Goal: Task Accomplishment & Management: Manage account settings

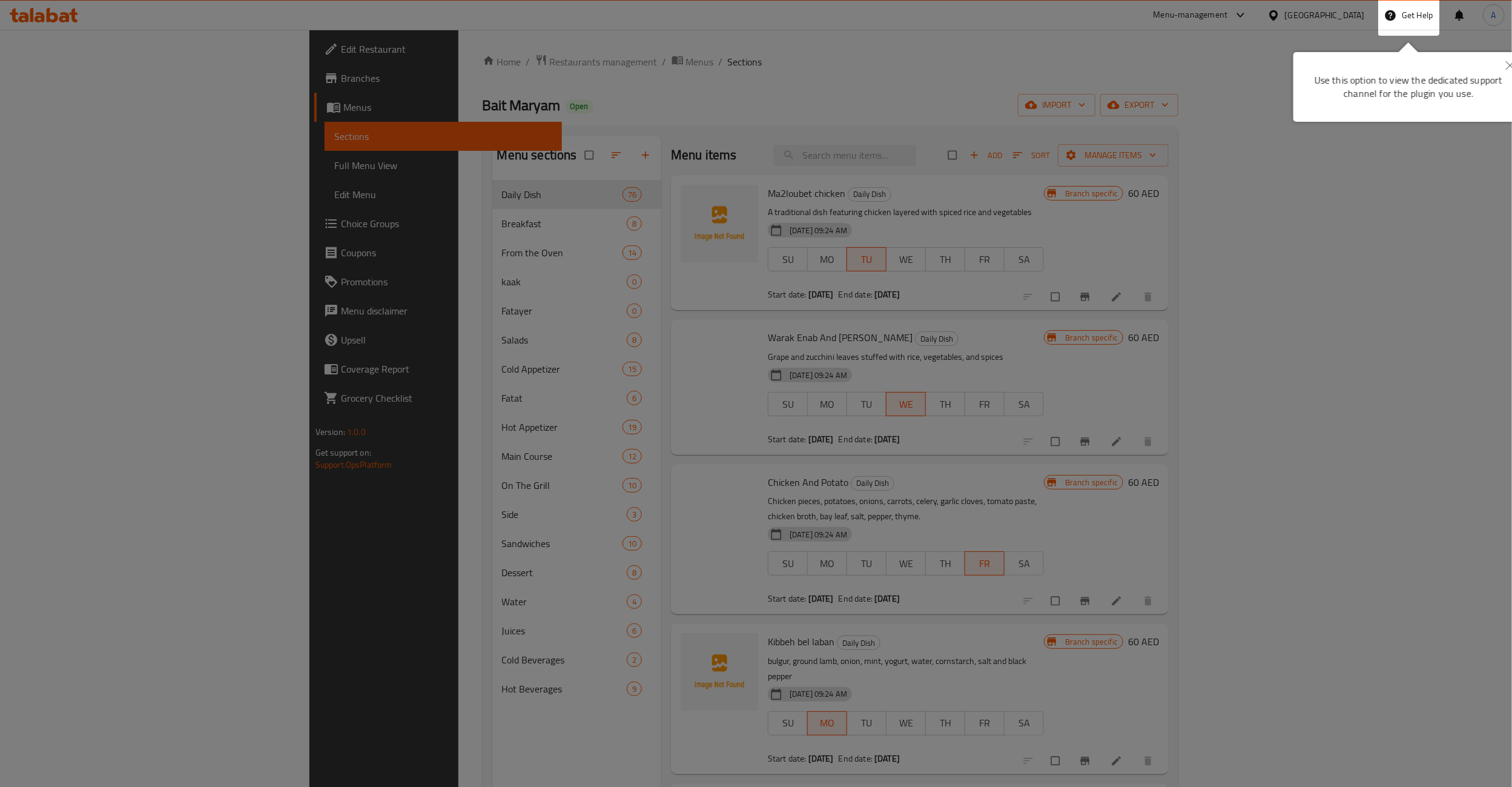
click at [519, 45] on div at bounding box center [756, 620] width 1512 height 1240
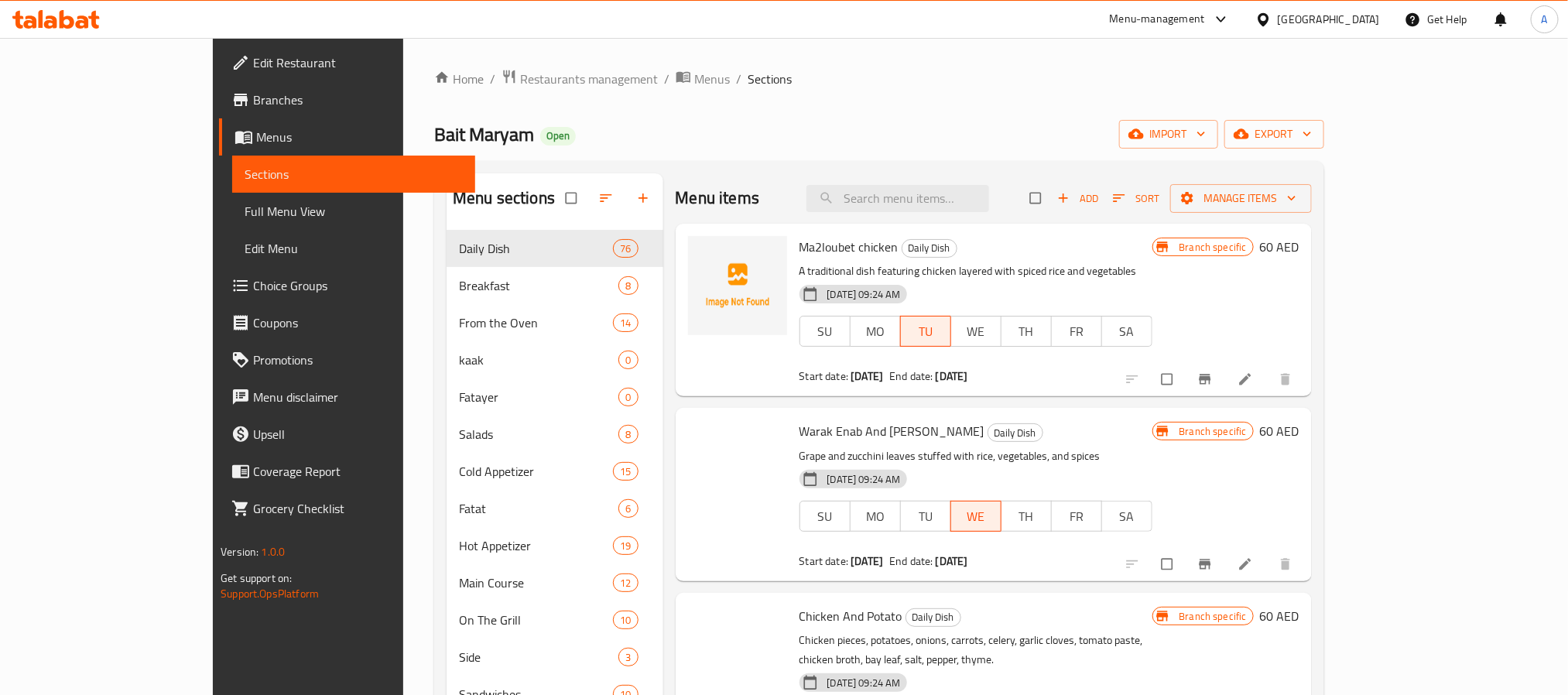
click at [1353, 22] on div "[GEOGRAPHIC_DATA]" at bounding box center [1328, 19] width 102 height 17
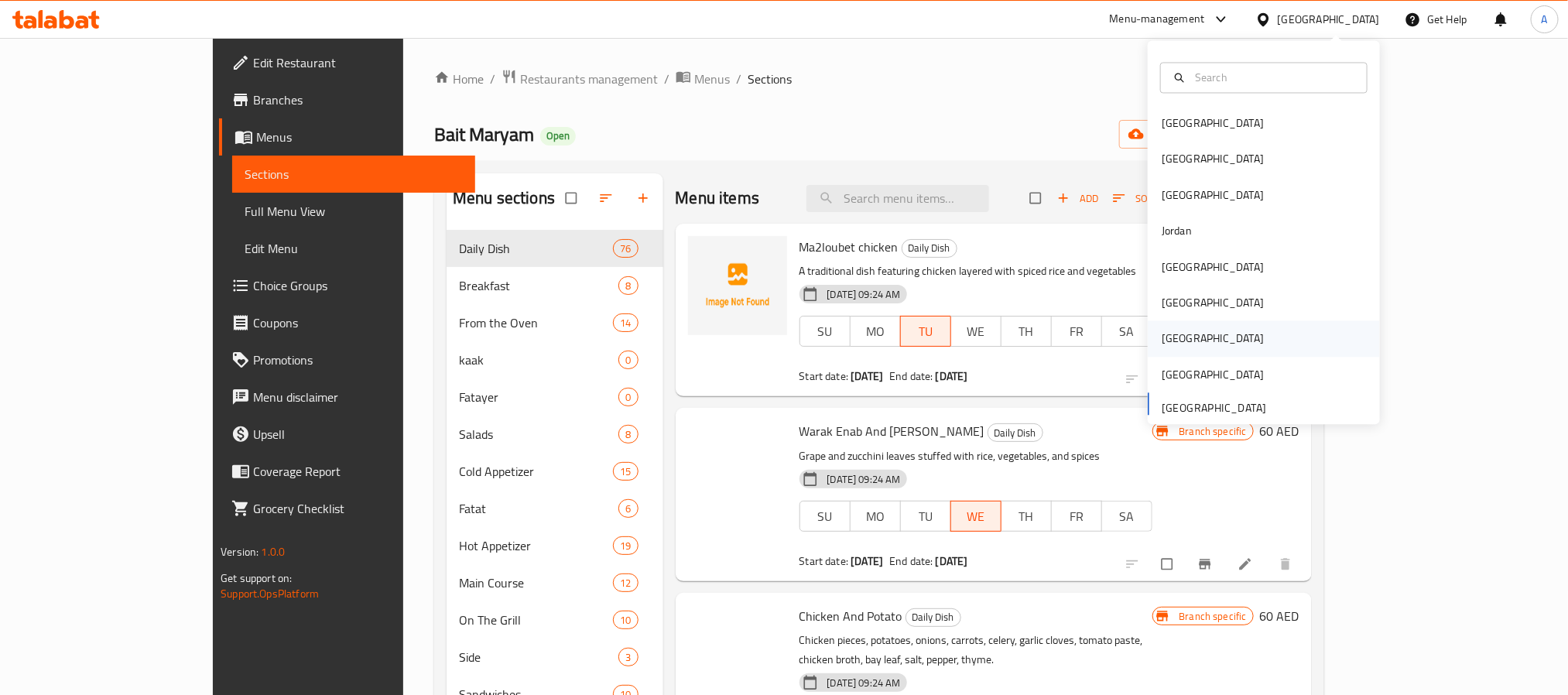
click at [1182, 340] on div "[GEOGRAPHIC_DATA]" at bounding box center [1263, 339] width 232 height 36
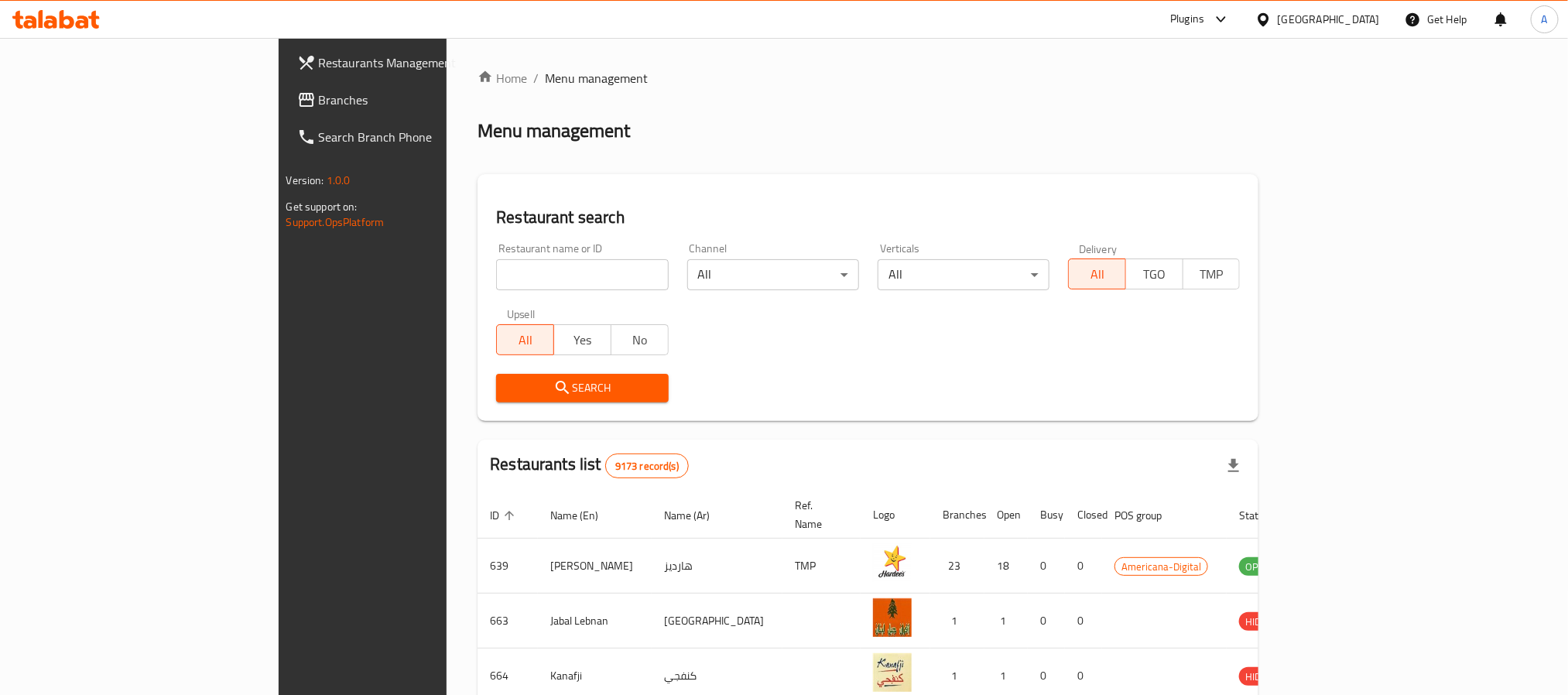
click at [496, 264] on input "search" at bounding box center [581, 275] width 172 height 31
paste input "750429"
type input "750429"
click button "Search" at bounding box center [581, 387] width 172 height 28
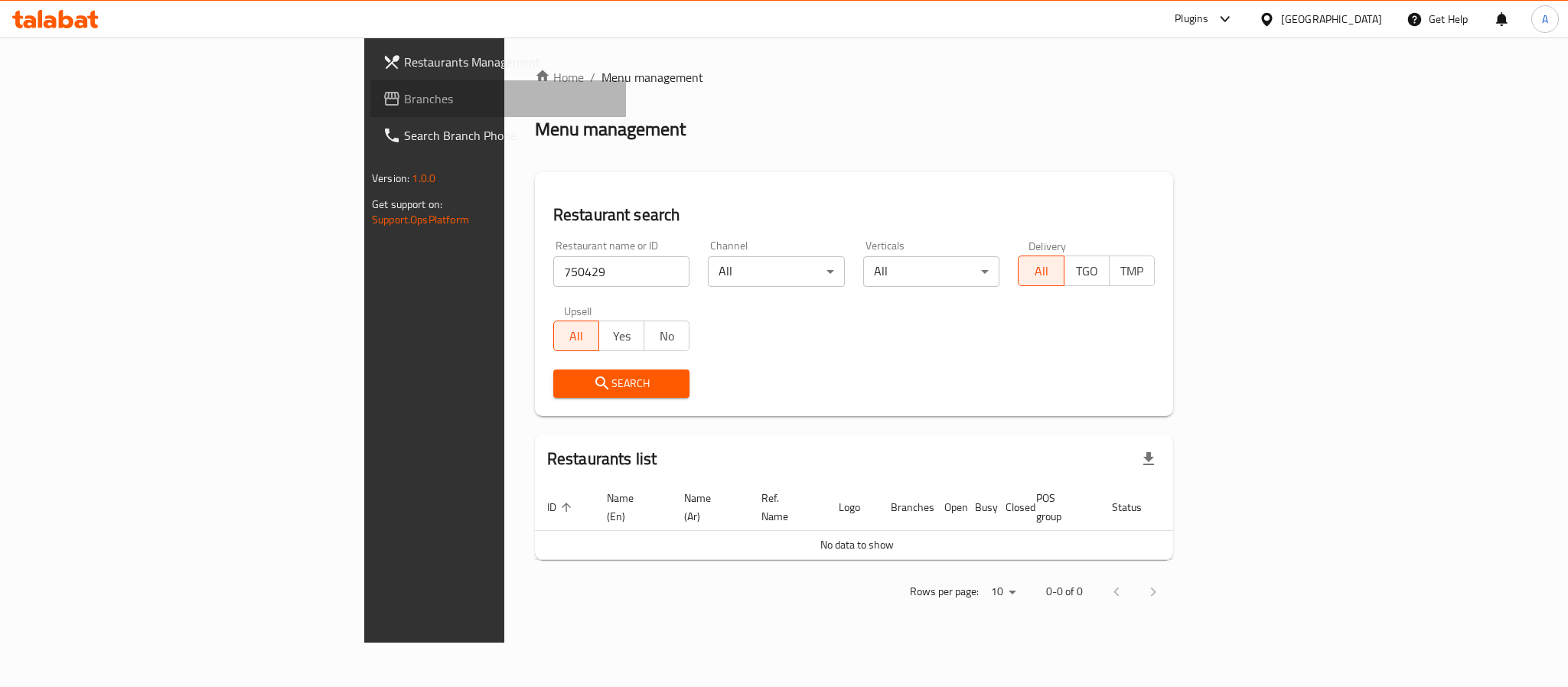
click at [370, 81] on link "Branches" at bounding box center [498, 99] width 256 height 36
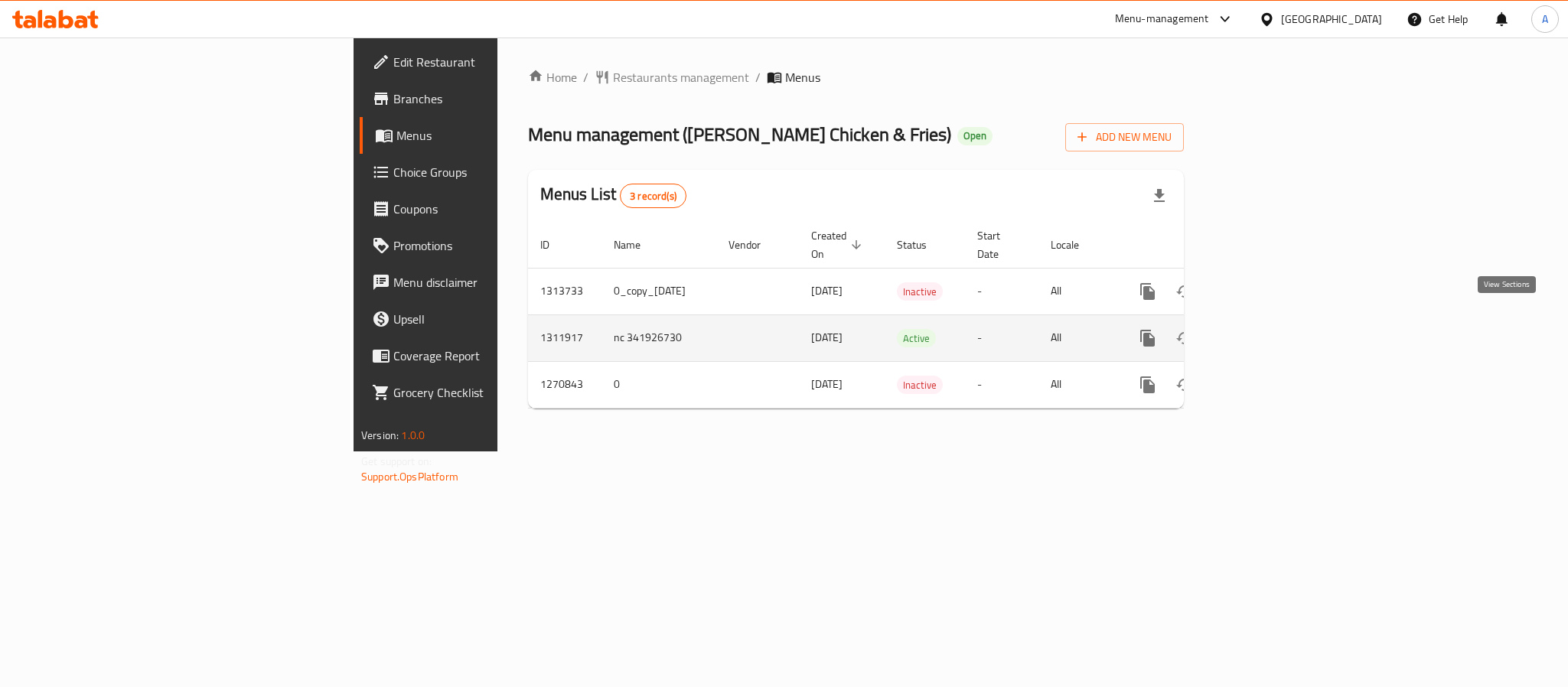
click at [1277, 334] on link "enhanced table" at bounding box center [1258, 338] width 36 height 36
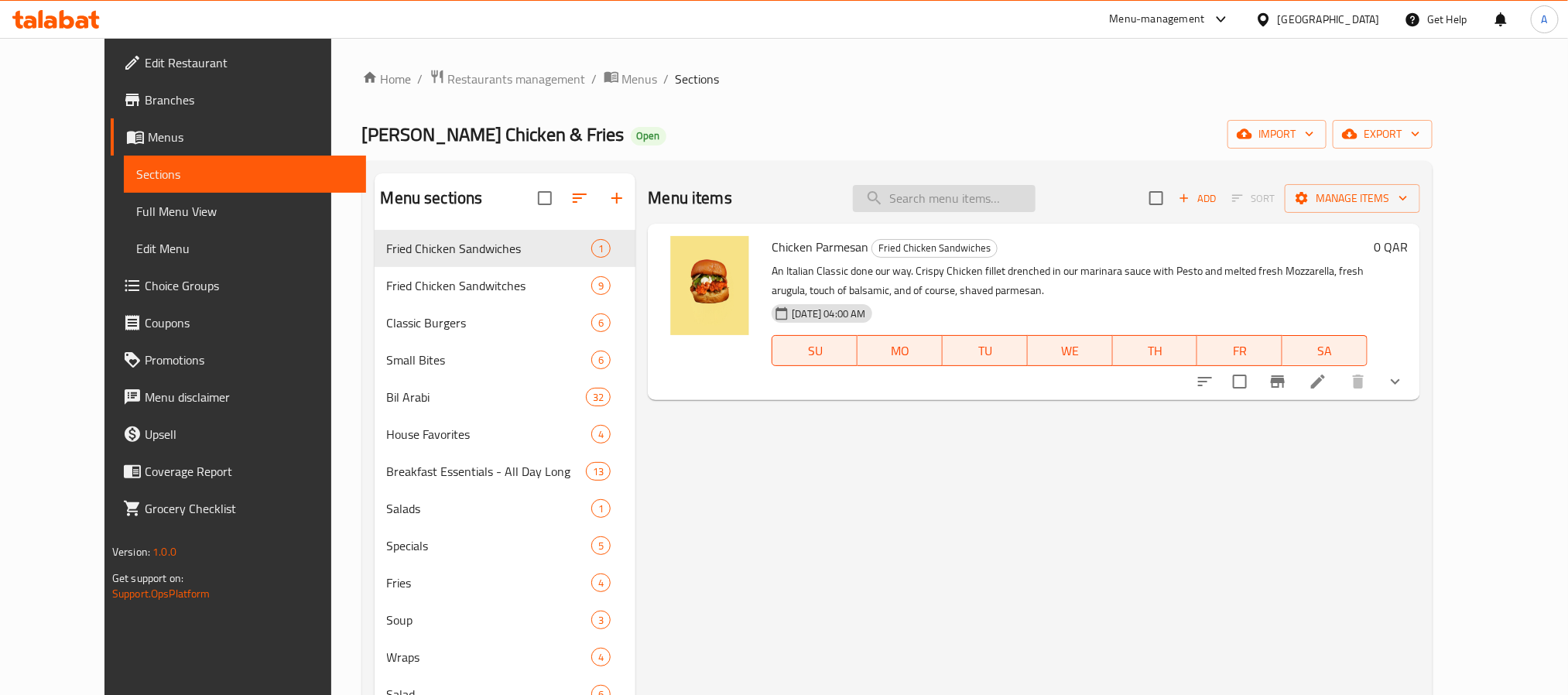
click at [975, 195] on input "search" at bounding box center [944, 198] width 183 height 28
paste input "Meat Kofta"
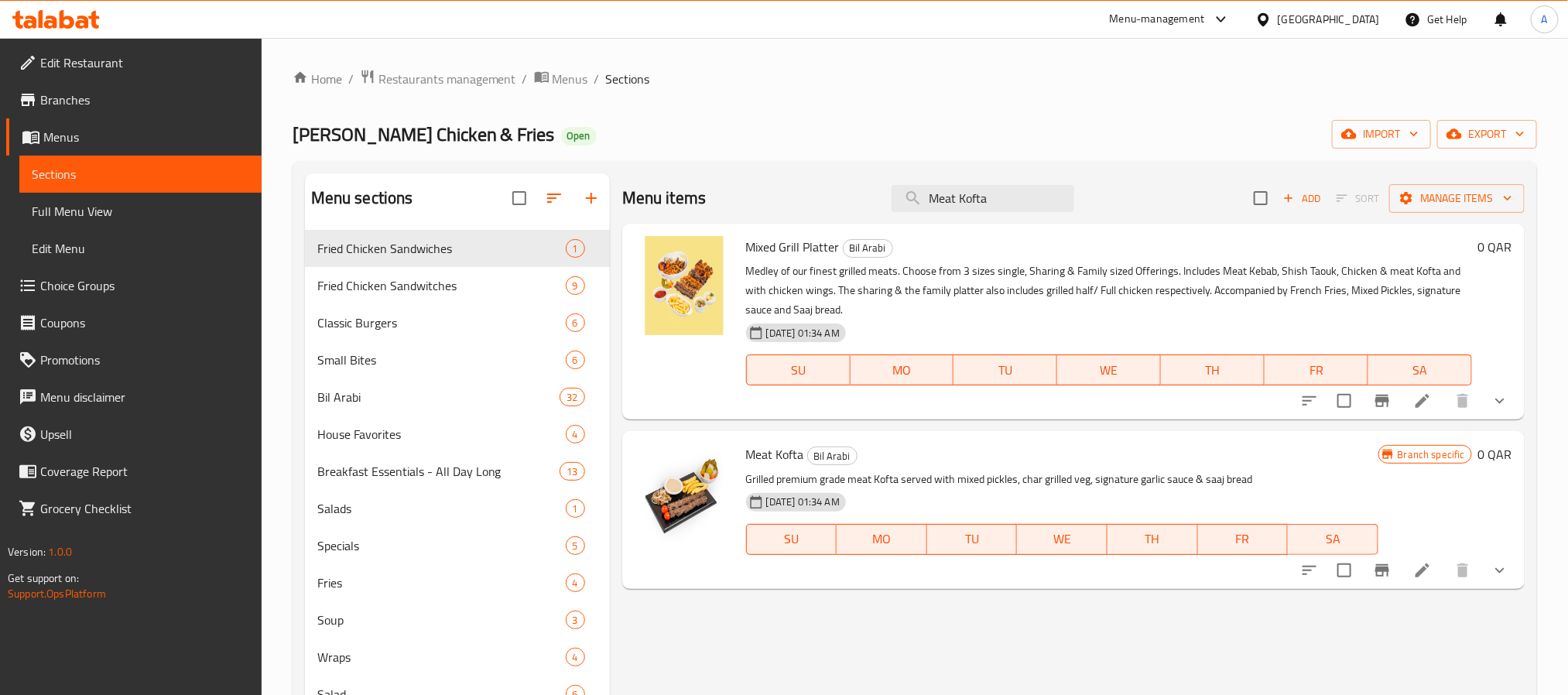
type input "Meat Kofta"
click at [1507, 576] on icon "show more" at bounding box center [1500, 570] width 18 height 18
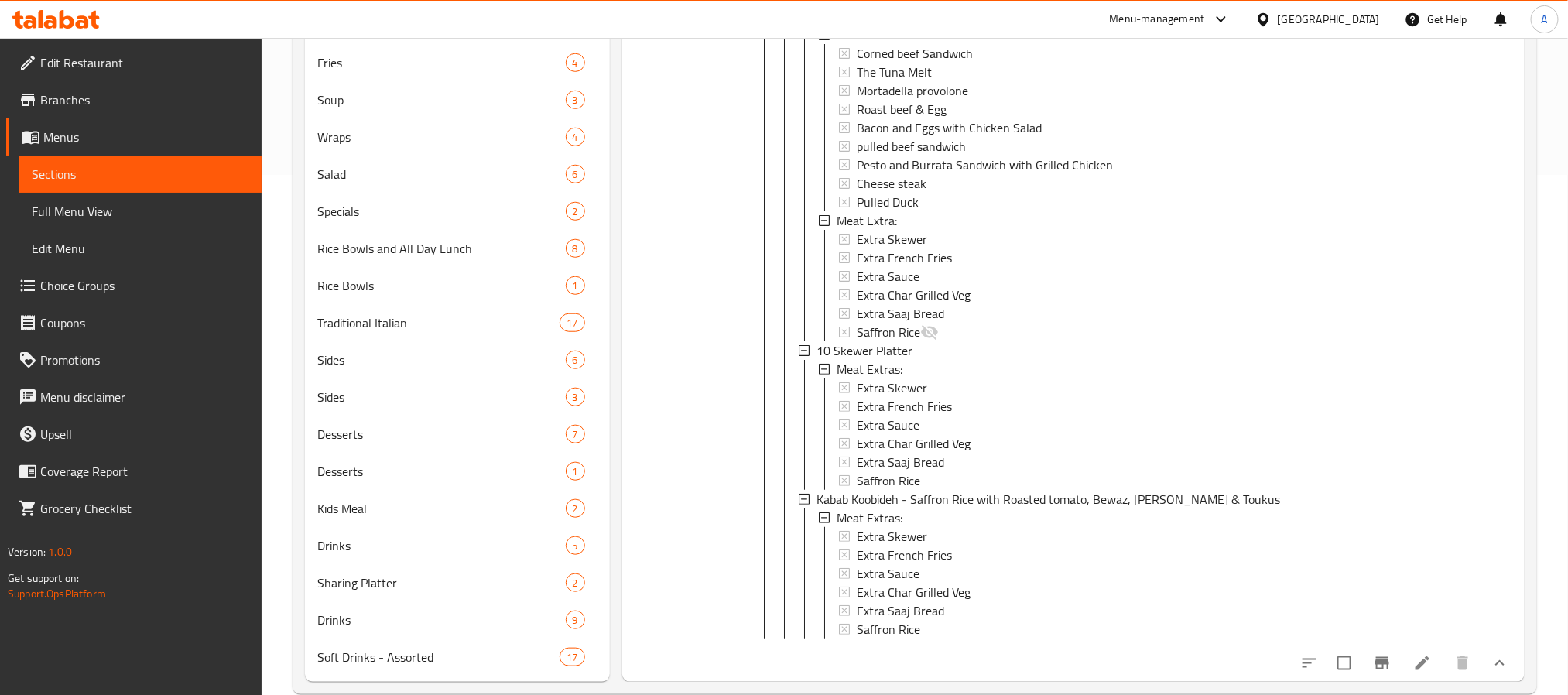
scroll to position [549, 0]
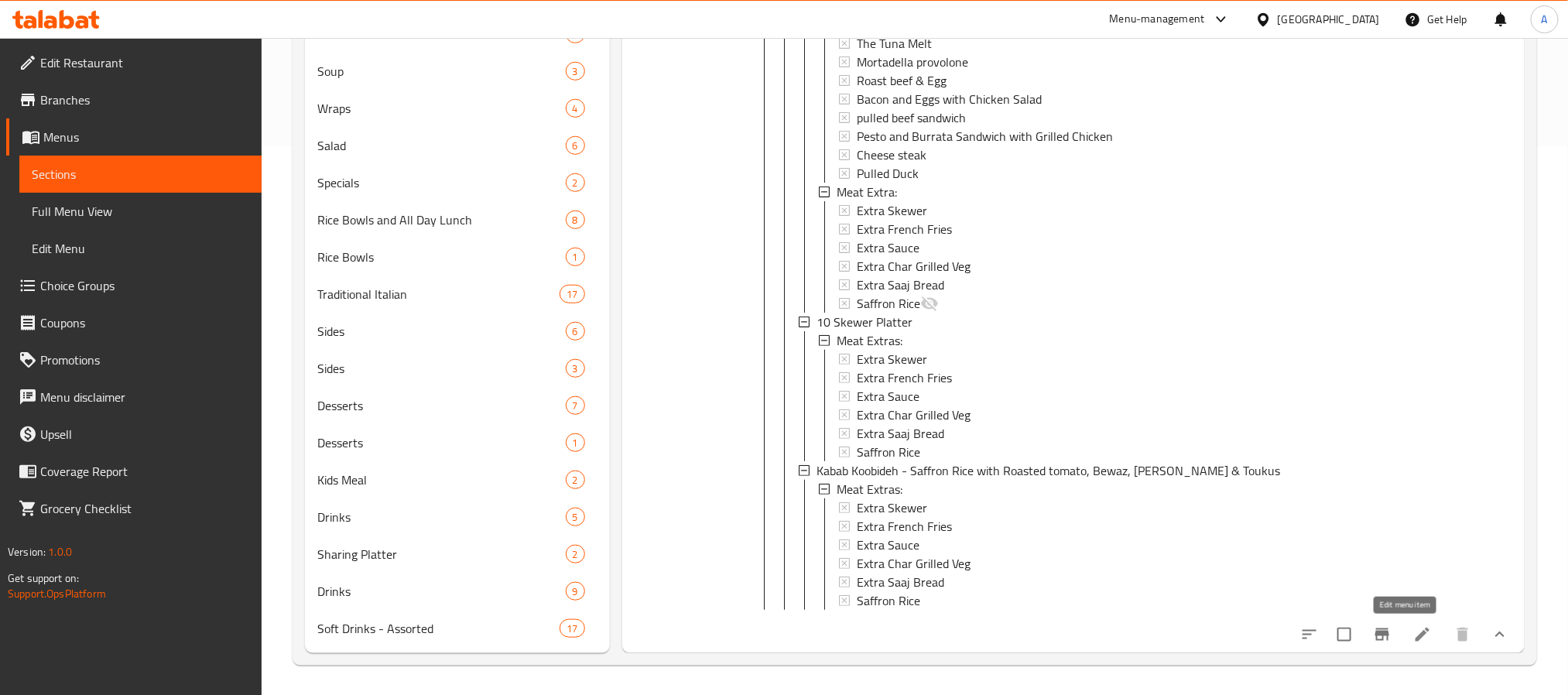
click at [1413, 627] on icon at bounding box center [1422, 634] width 18 height 18
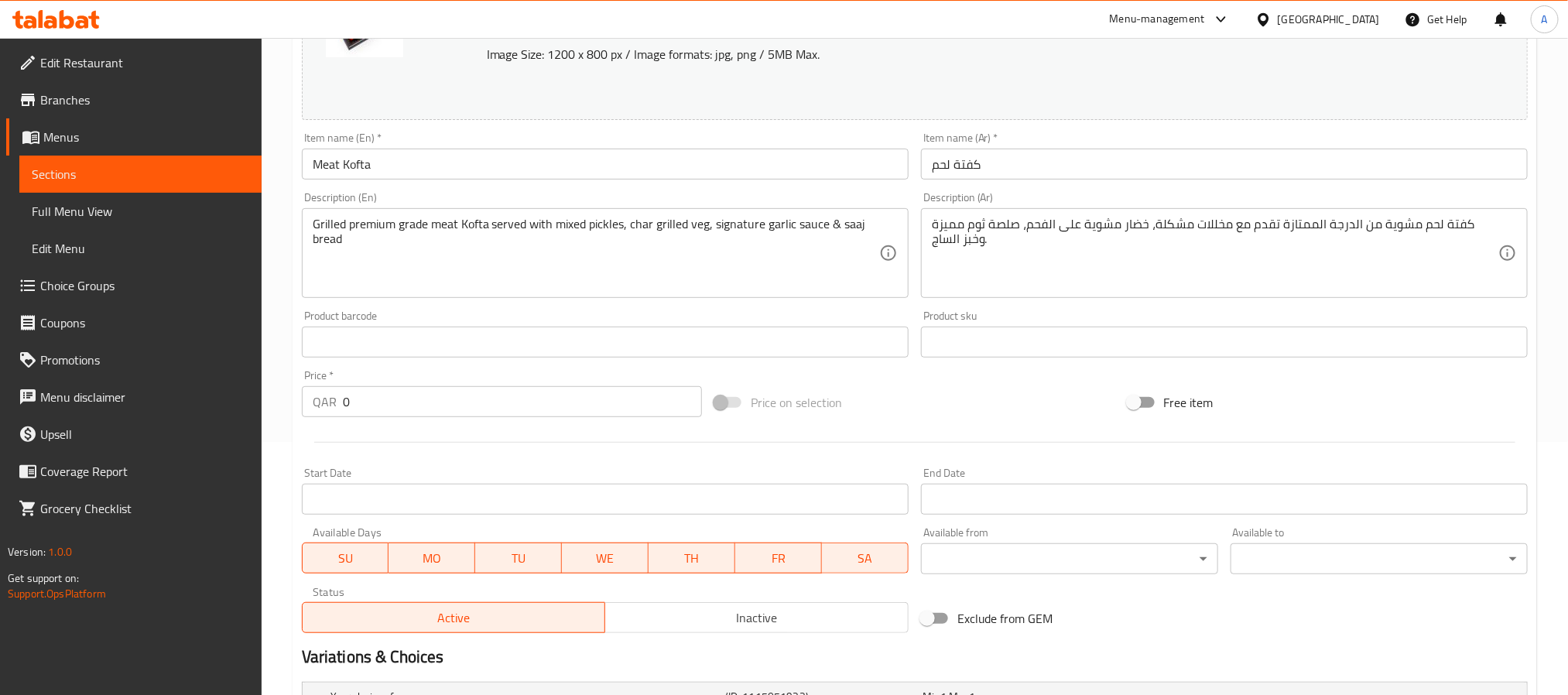
scroll to position [697, 0]
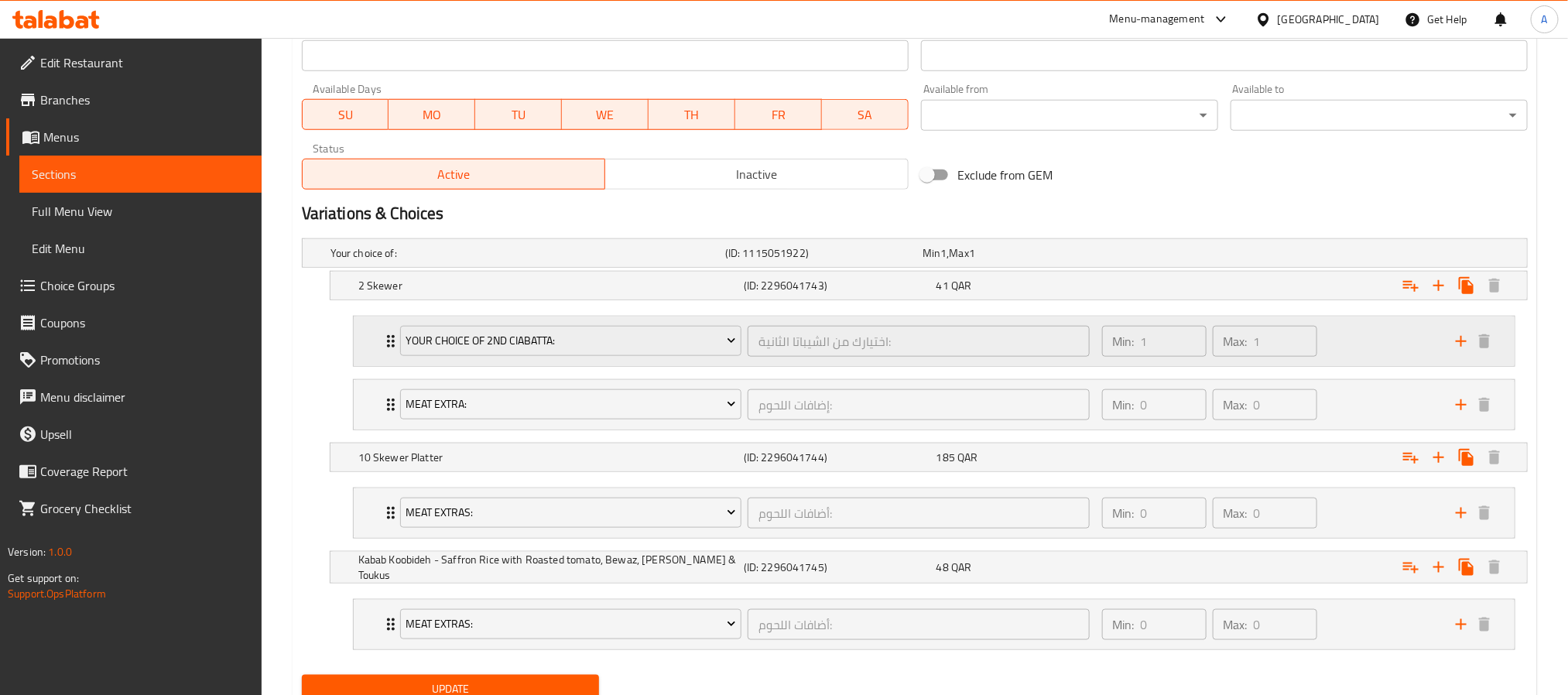
click at [1361, 342] on div "Min: 1 ​ Max: 1 ​" at bounding box center [1269, 342] width 353 height 50
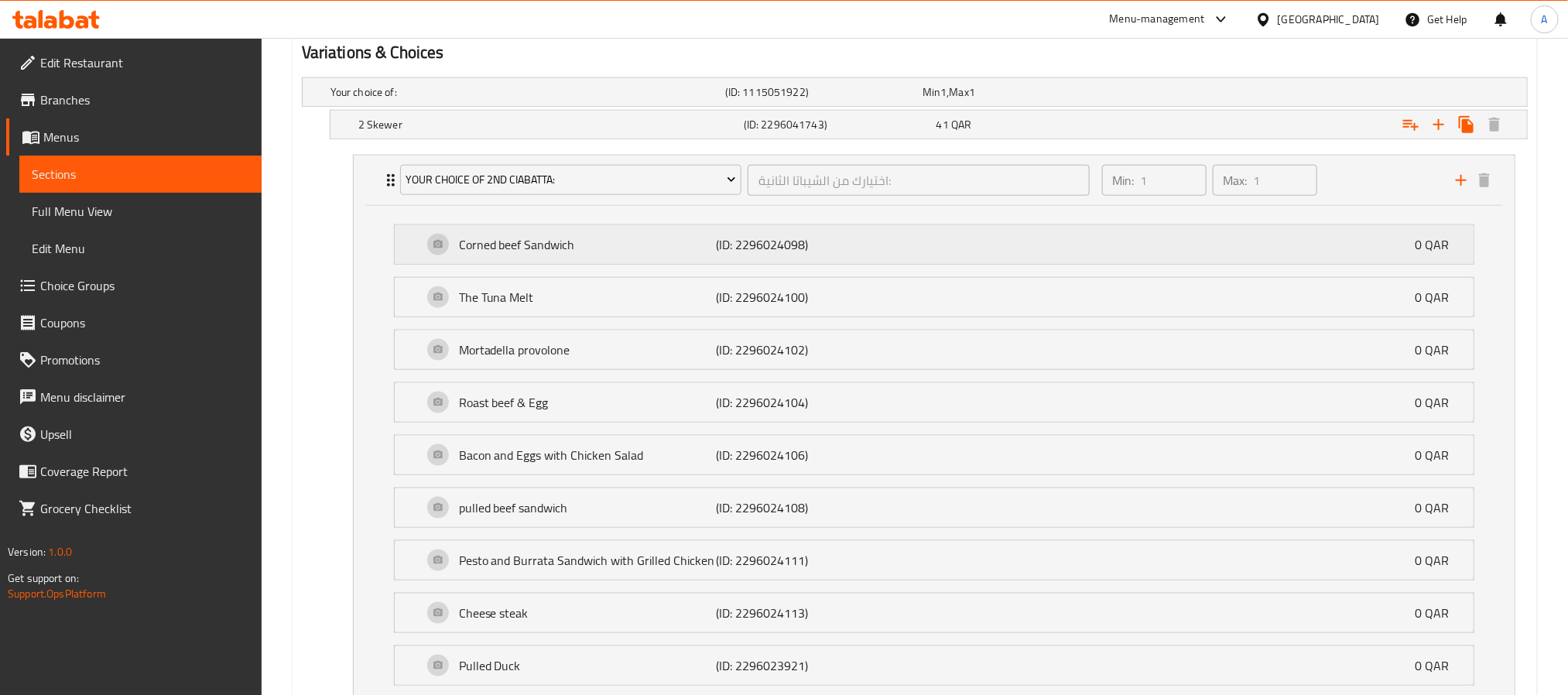
scroll to position [929, 0]
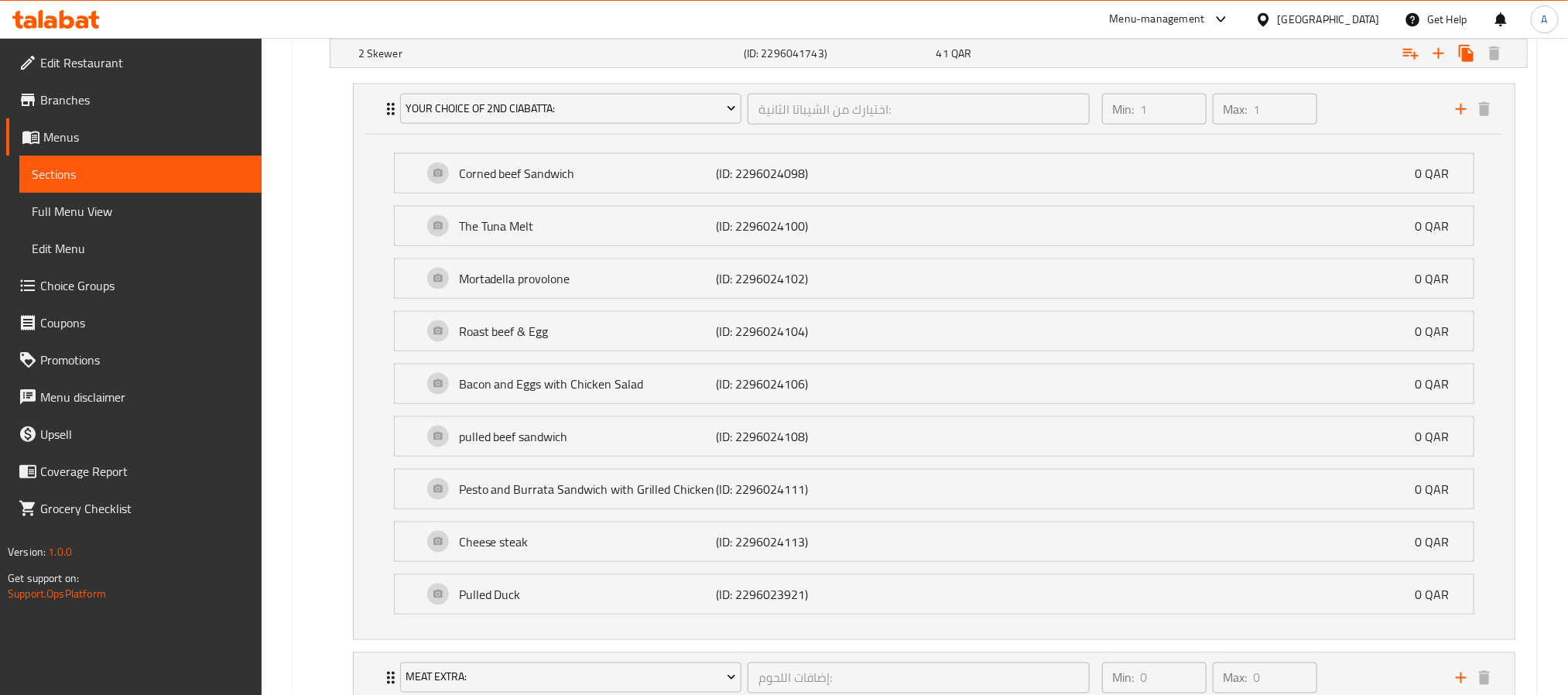
click at [180, 277] on span "Choice Groups" at bounding box center [145, 286] width 209 height 18
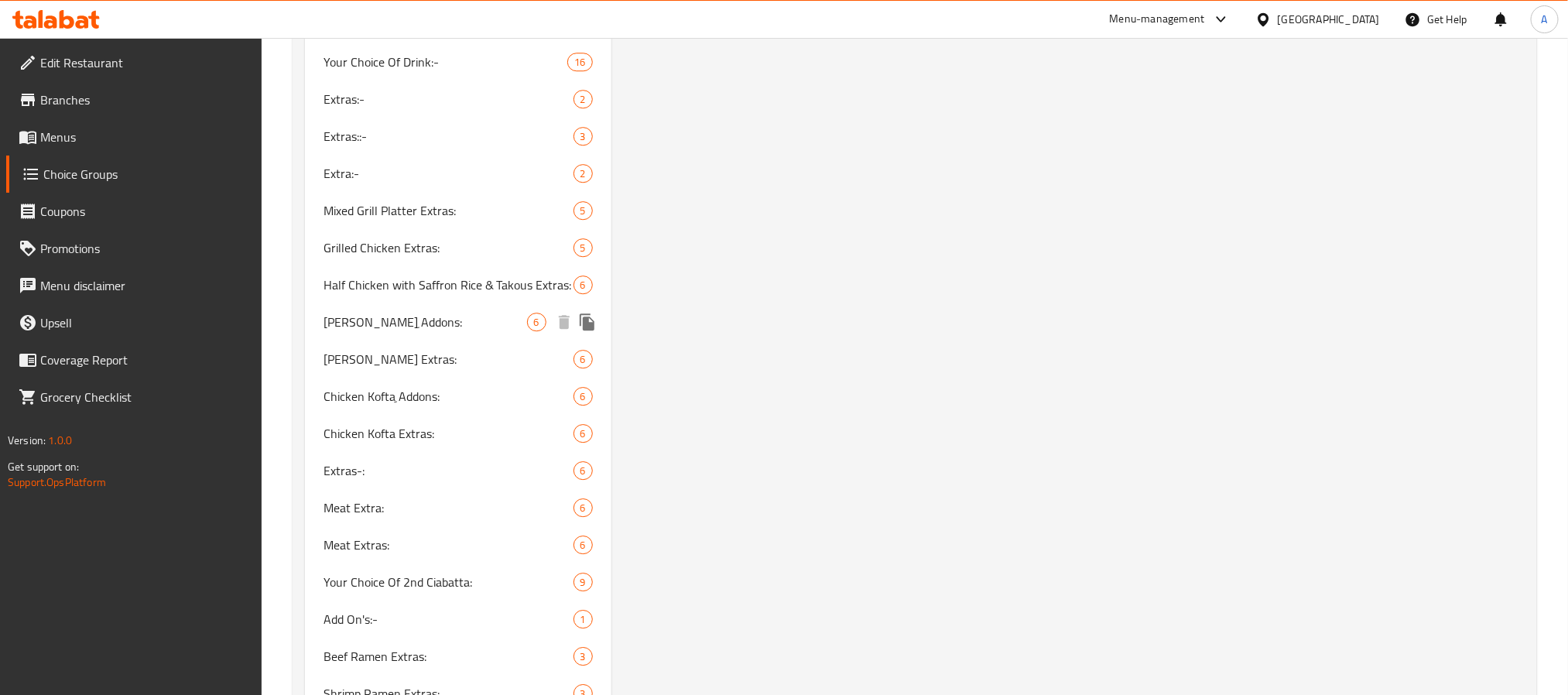
scroll to position [2773, 0]
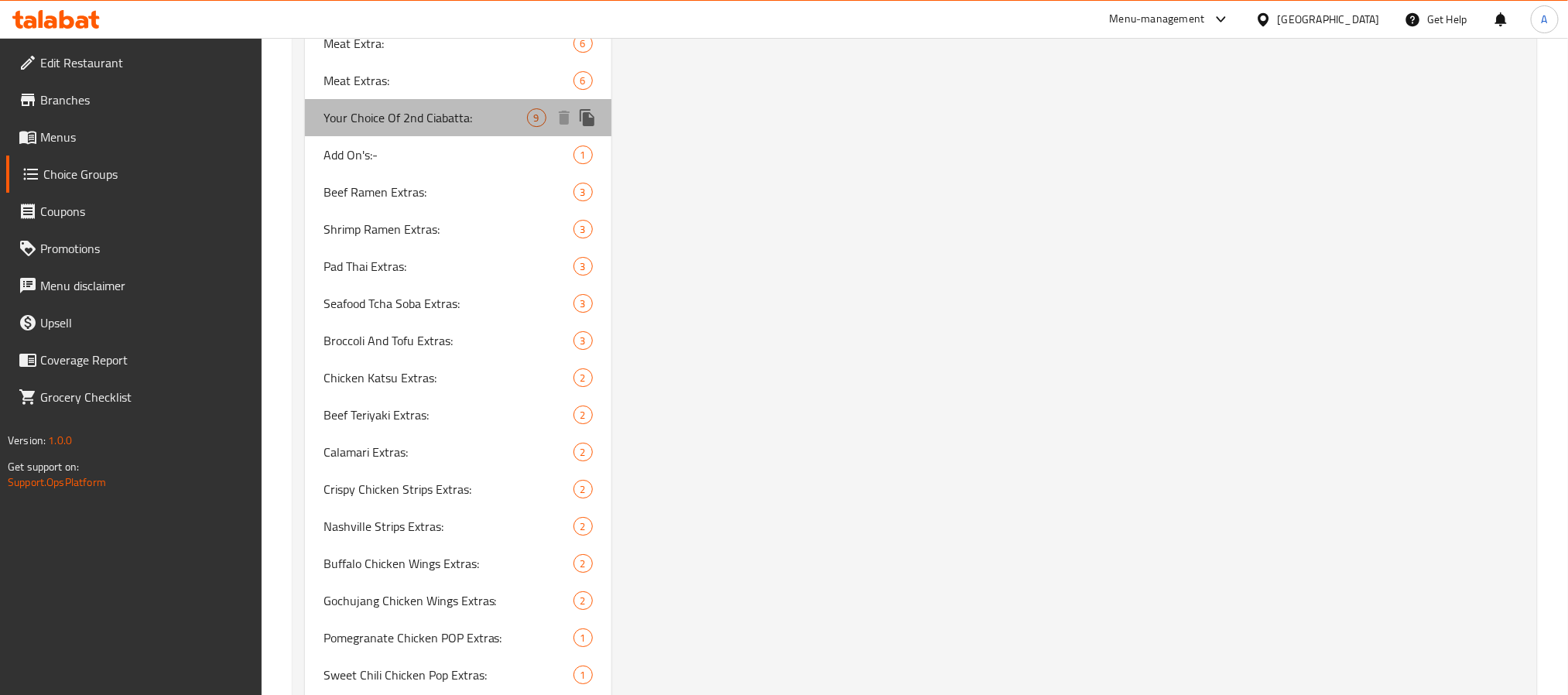
click at [467, 118] on span "Your Choice Of 2nd Ciabatta:" at bounding box center [425, 118] width 204 height 18
type input "Your Choice Of 2nd Ciabatta:"
type input "اختيارك من الشيباتا الثانية:"
type input "1"
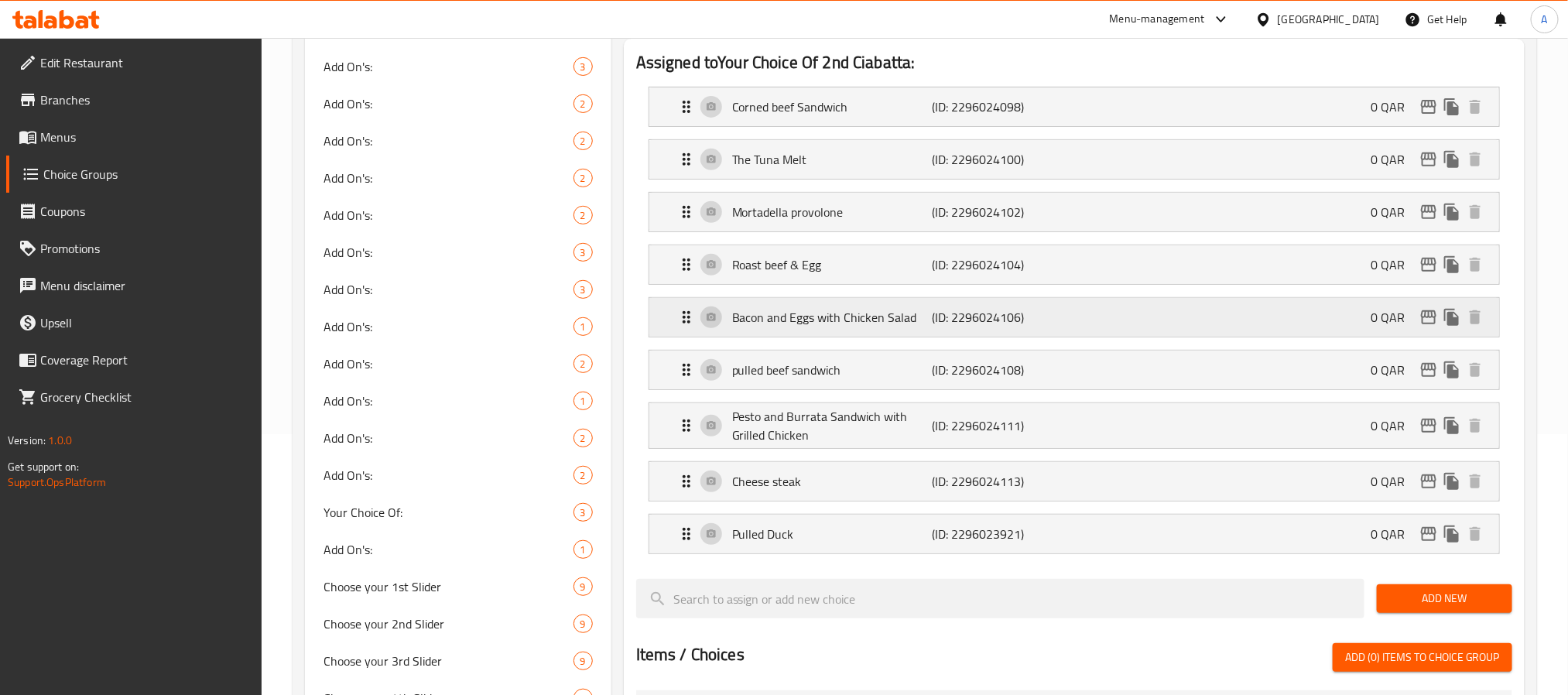
scroll to position [219, 0]
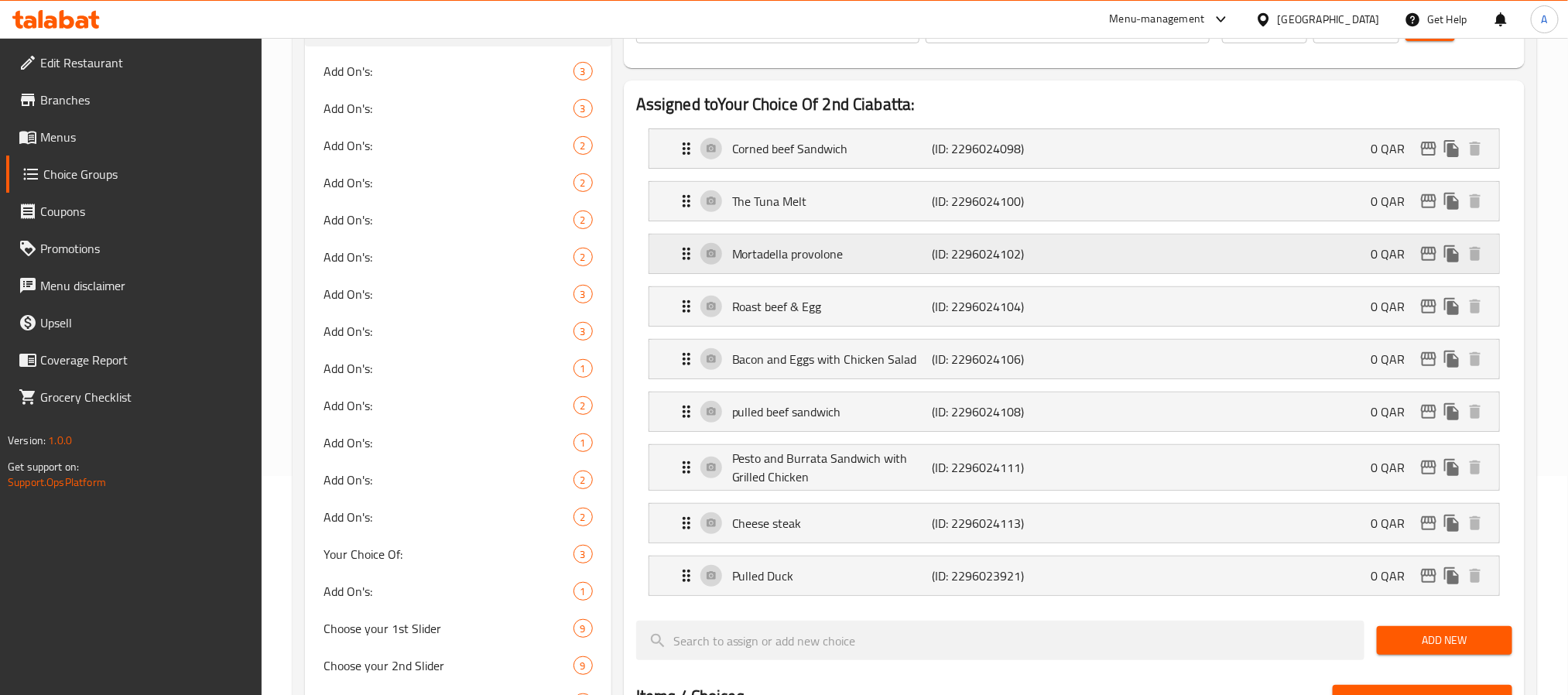
click at [797, 259] on p "Mortadella provolone" at bounding box center [831, 253] width 199 height 18
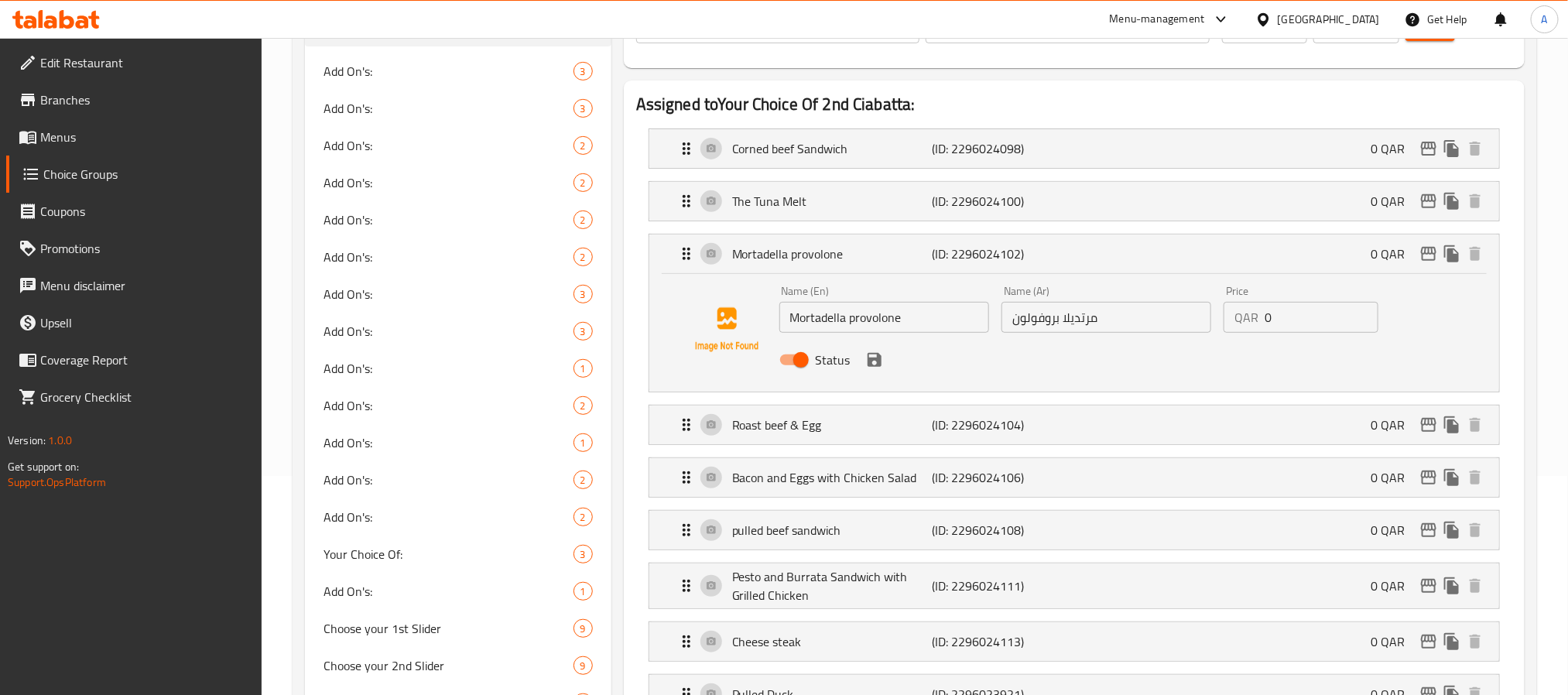
click at [820, 323] on input "Mortadella provolone" at bounding box center [884, 318] width 209 height 31
click at [800, 268] on div "Mortadella provolone (ID: 2296024102) 0 QAR" at bounding box center [1079, 253] width 803 height 39
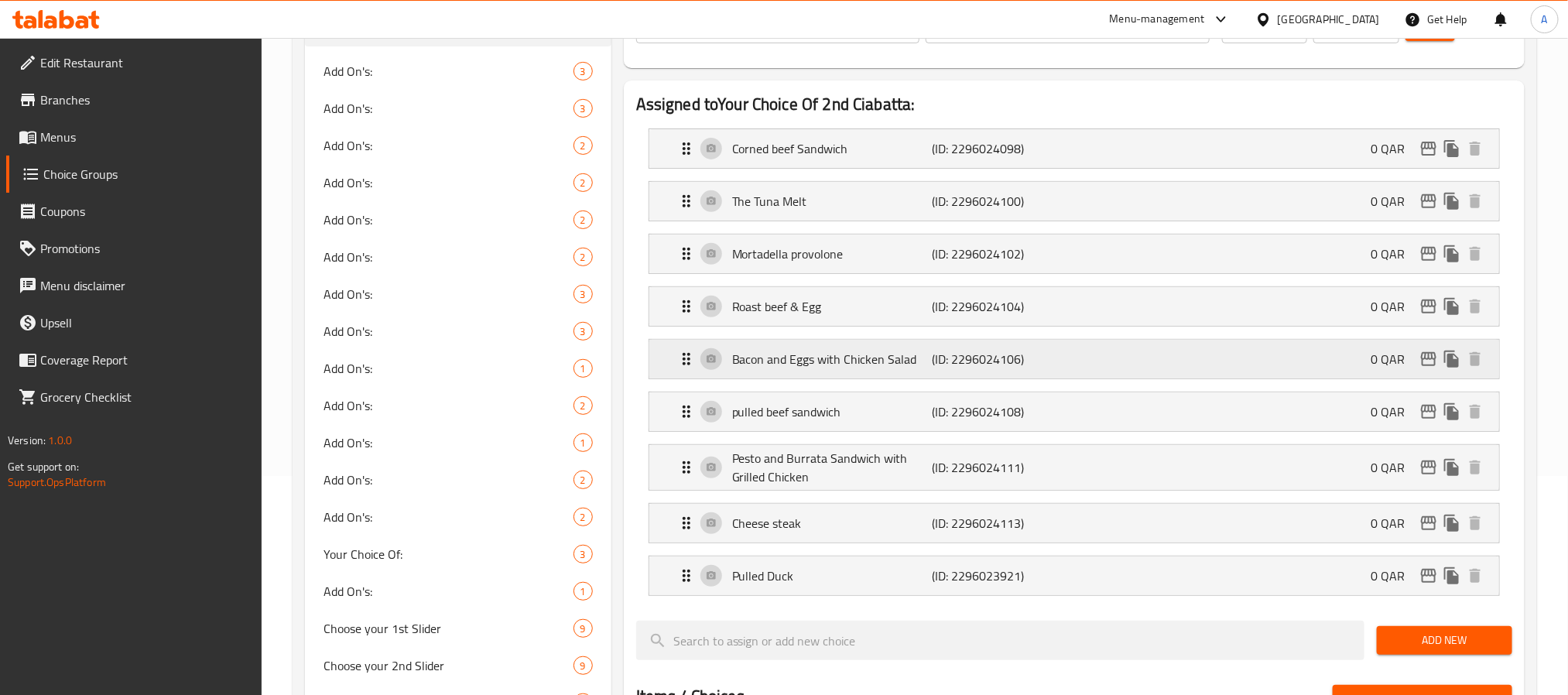
click at [834, 361] on p "Bacon and Eggs with Chicken Salad" at bounding box center [831, 359] width 199 height 18
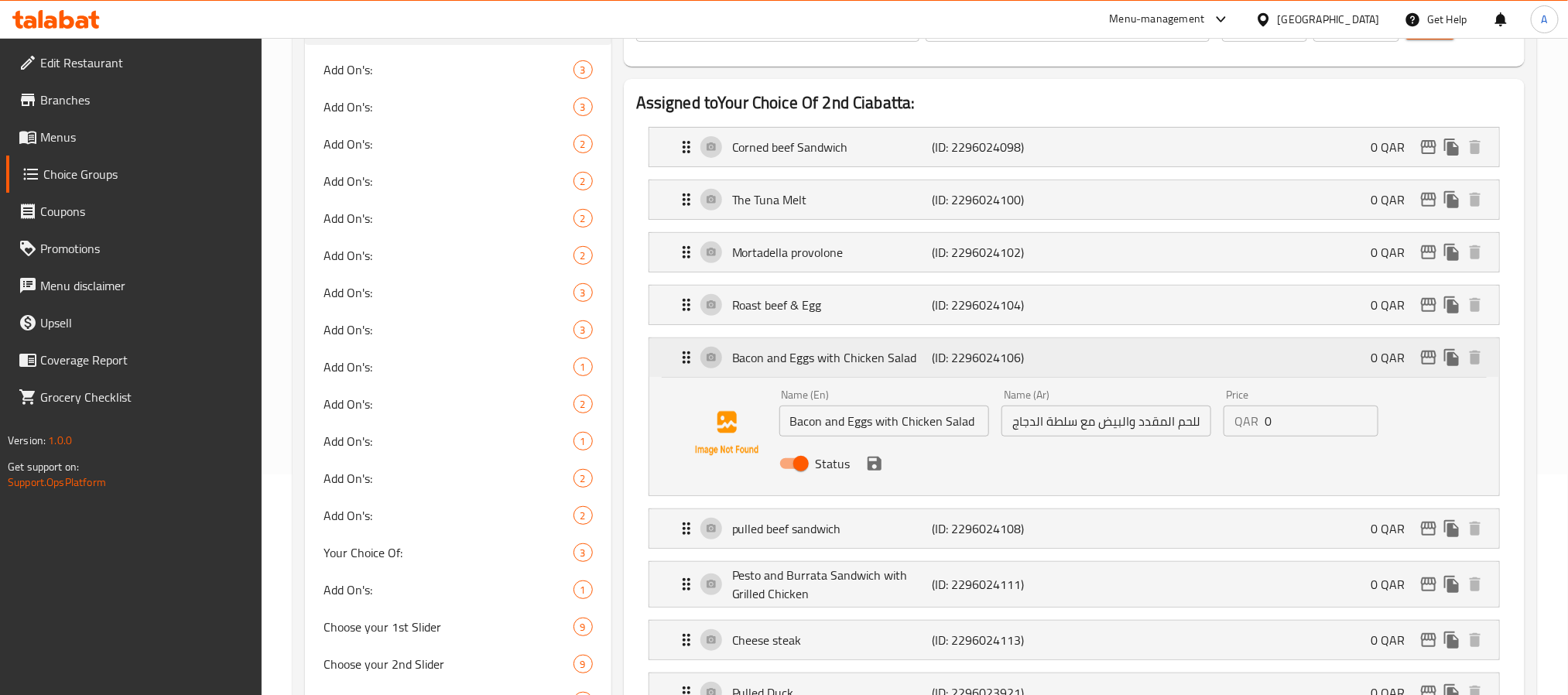
scroll to position [211, 0]
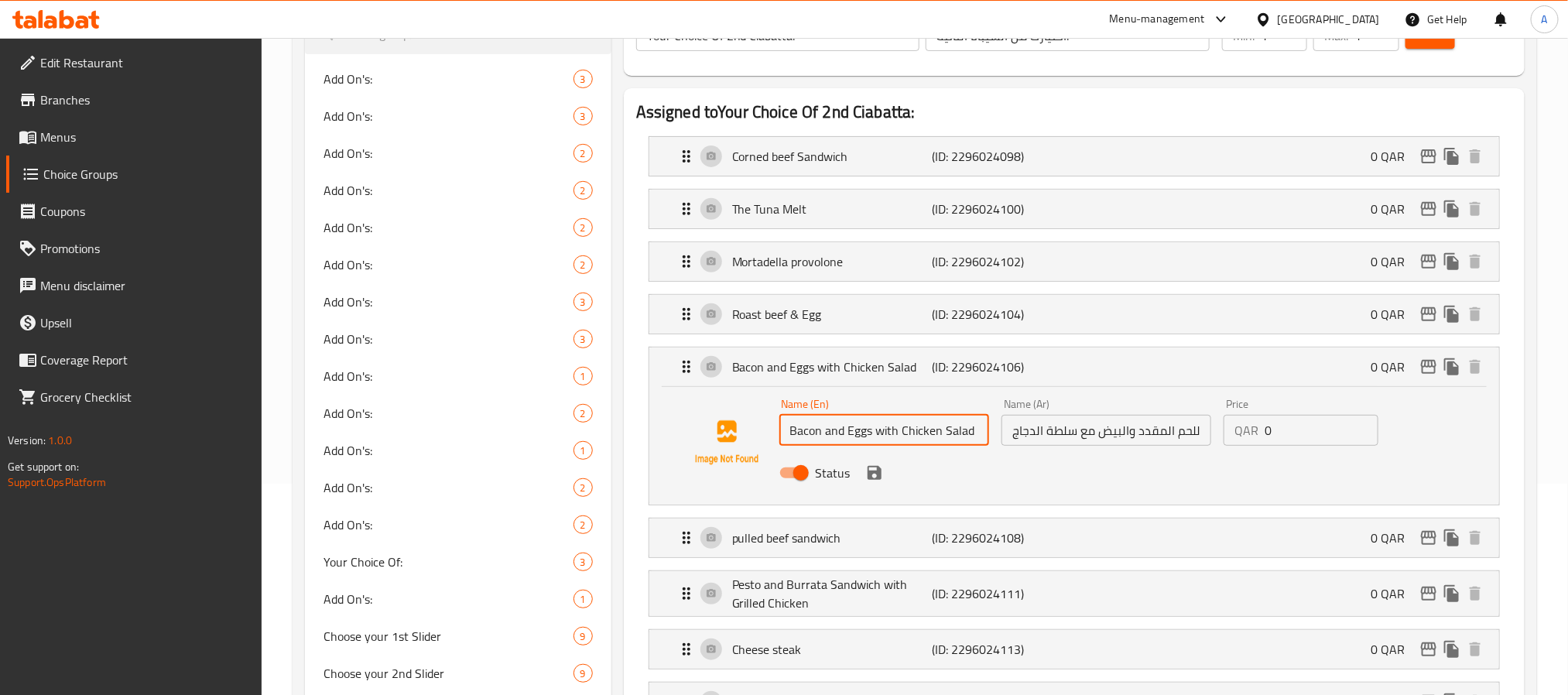
click at [803, 437] on input "Bacon and Eggs with Chicken Salad" at bounding box center [884, 431] width 209 height 31
click at [790, 444] on input "Bacon and Eggs with Chicken Salad" at bounding box center [884, 431] width 209 height 31
drag, startPoint x: 791, startPoint y: 444, endPoint x: 821, endPoint y: 446, distance: 30.1
click at [821, 446] on input "Bacon and Eggs with Chicken Salad" at bounding box center [884, 431] width 209 height 31
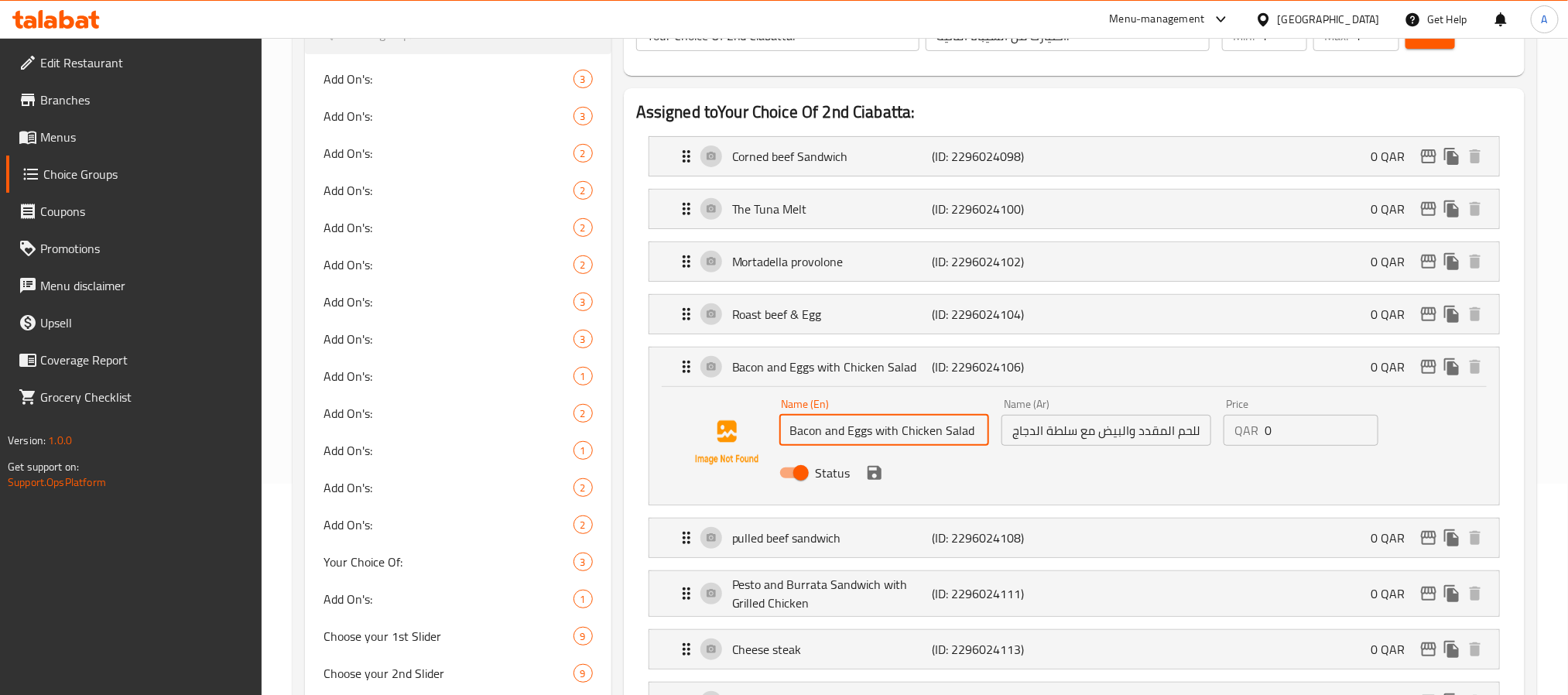
paste input "Beef"
click at [876, 480] on icon "save" at bounding box center [874, 472] width 14 height 14
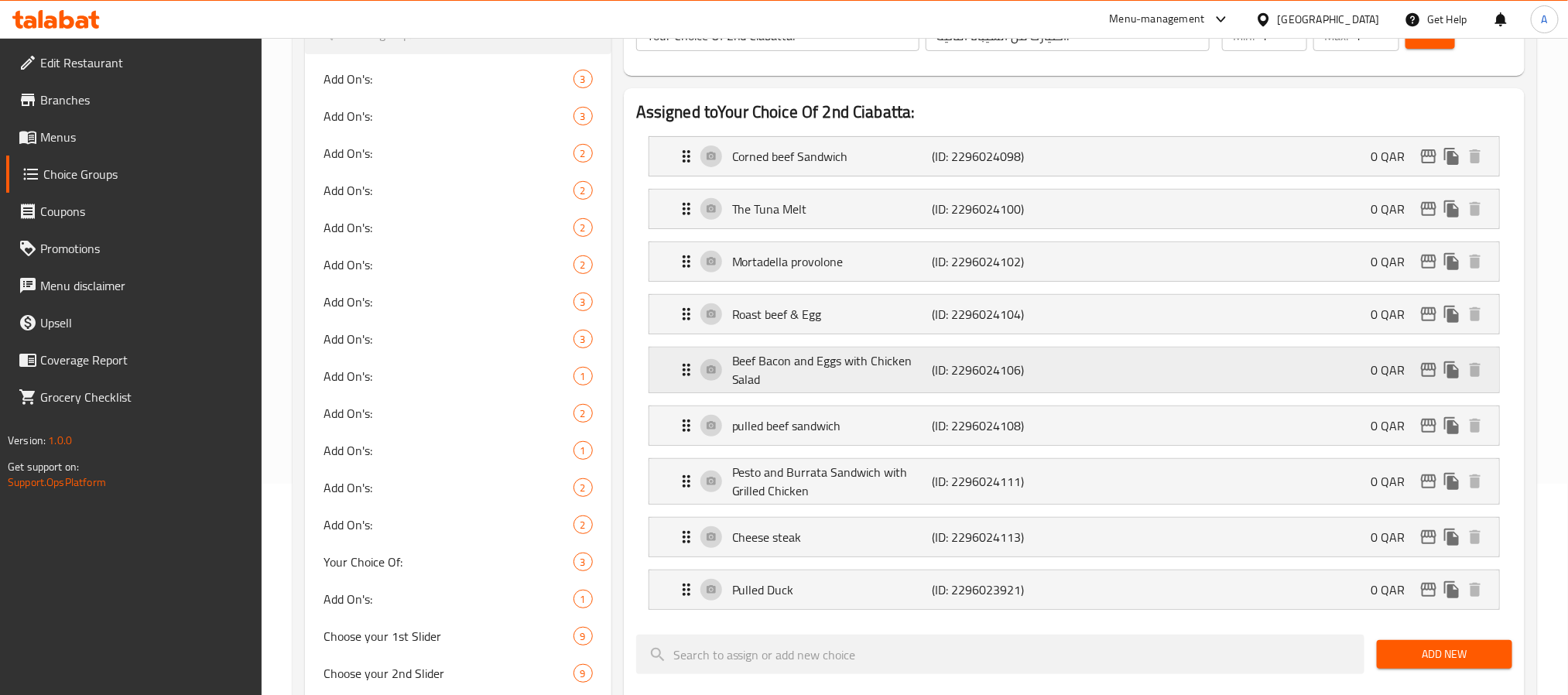
type input "Beef Bacon and Eggs with Chicken Salad"
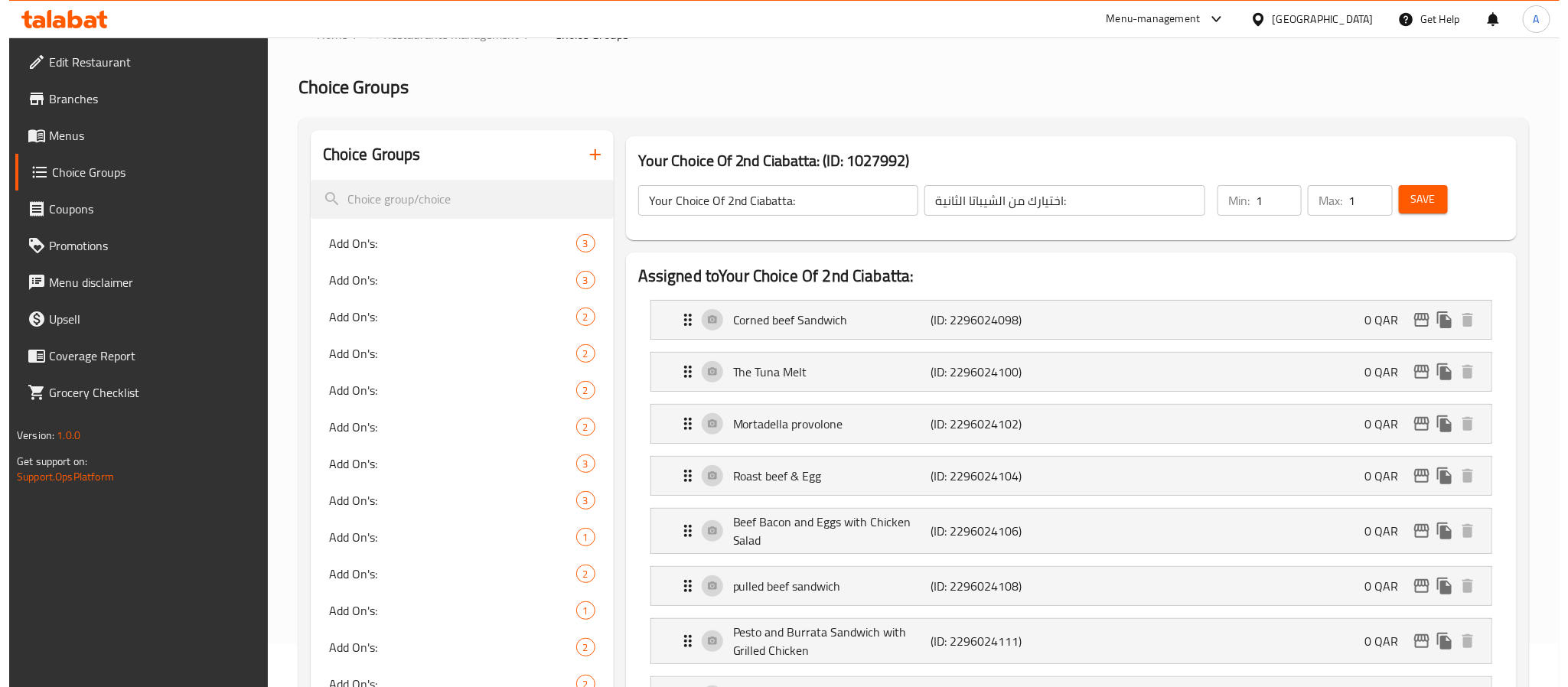
scroll to position [0, 0]
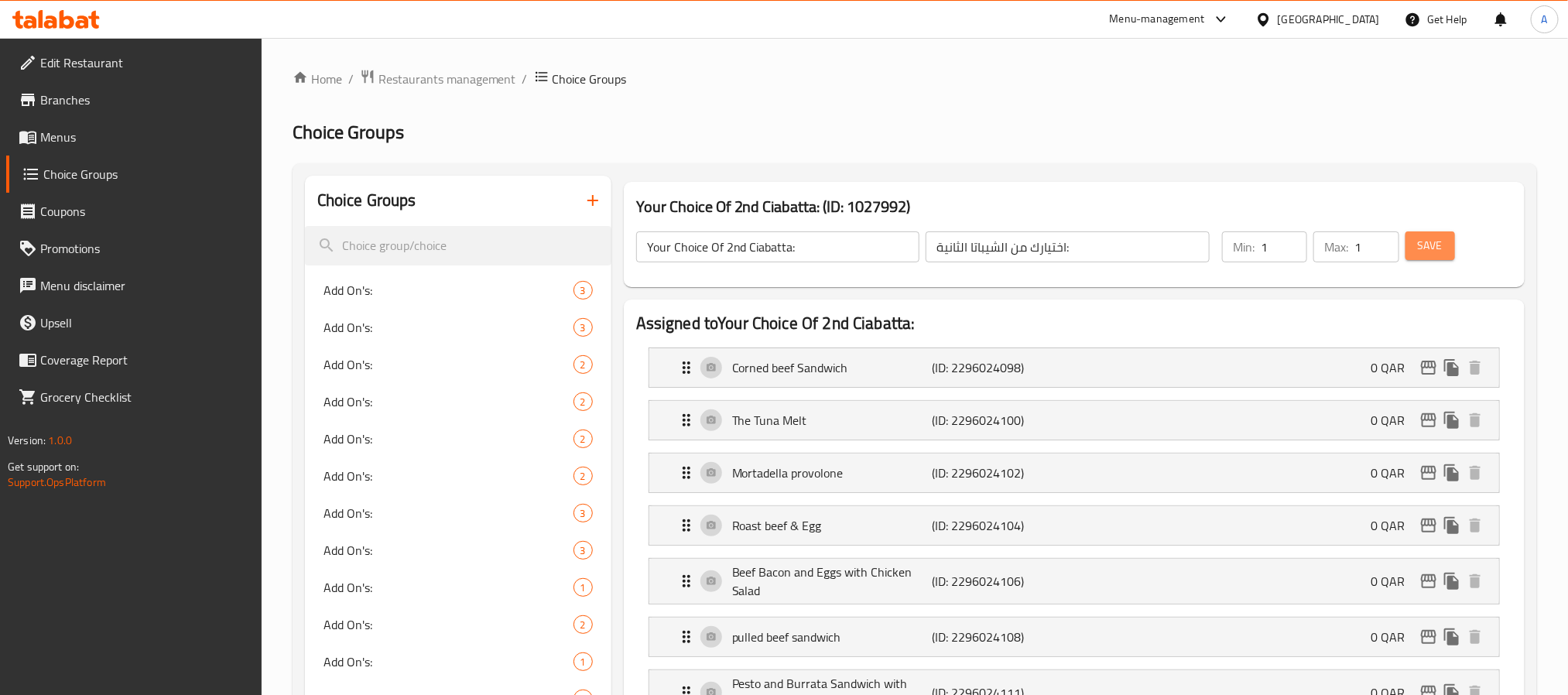
click at [1437, 258] on button "Save" at bounding box center [1430, 245] width 50 height 28
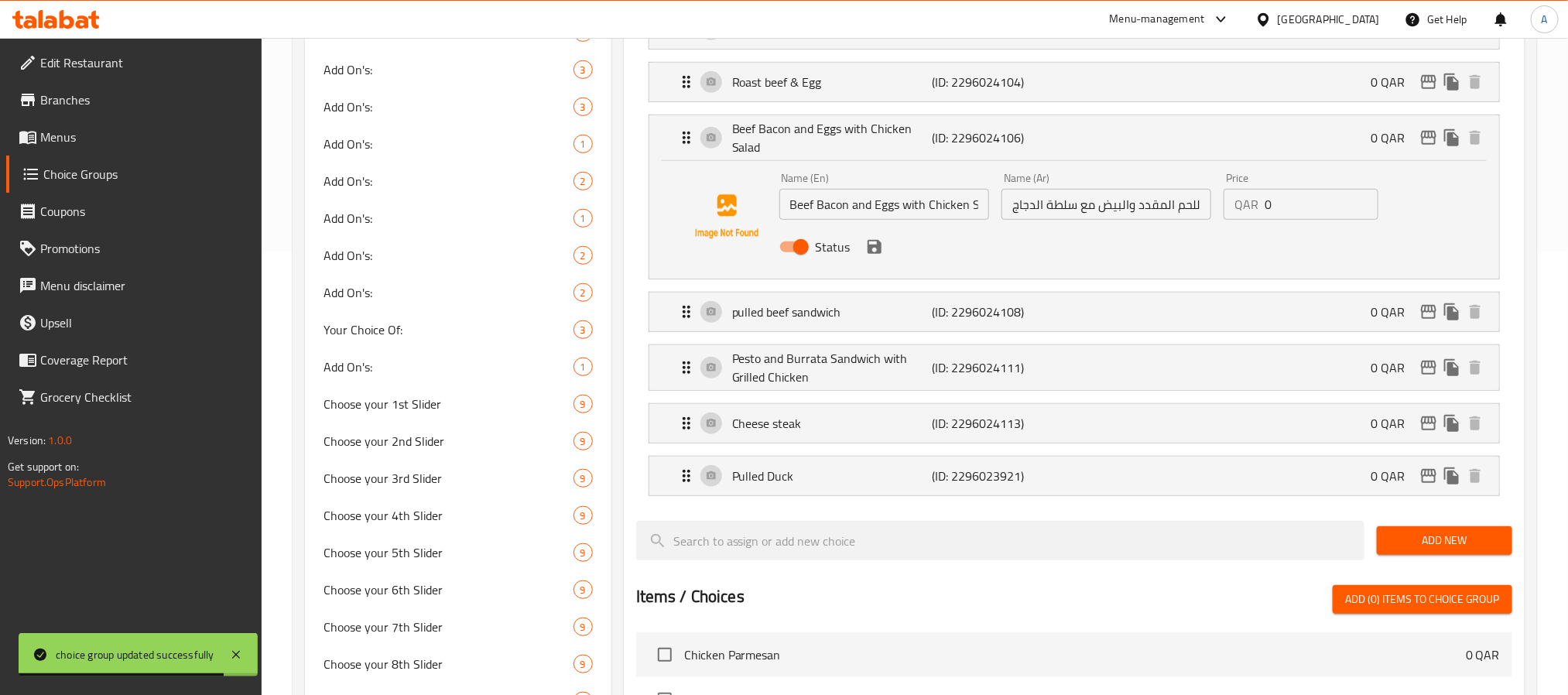
scroll to position [328, 0]
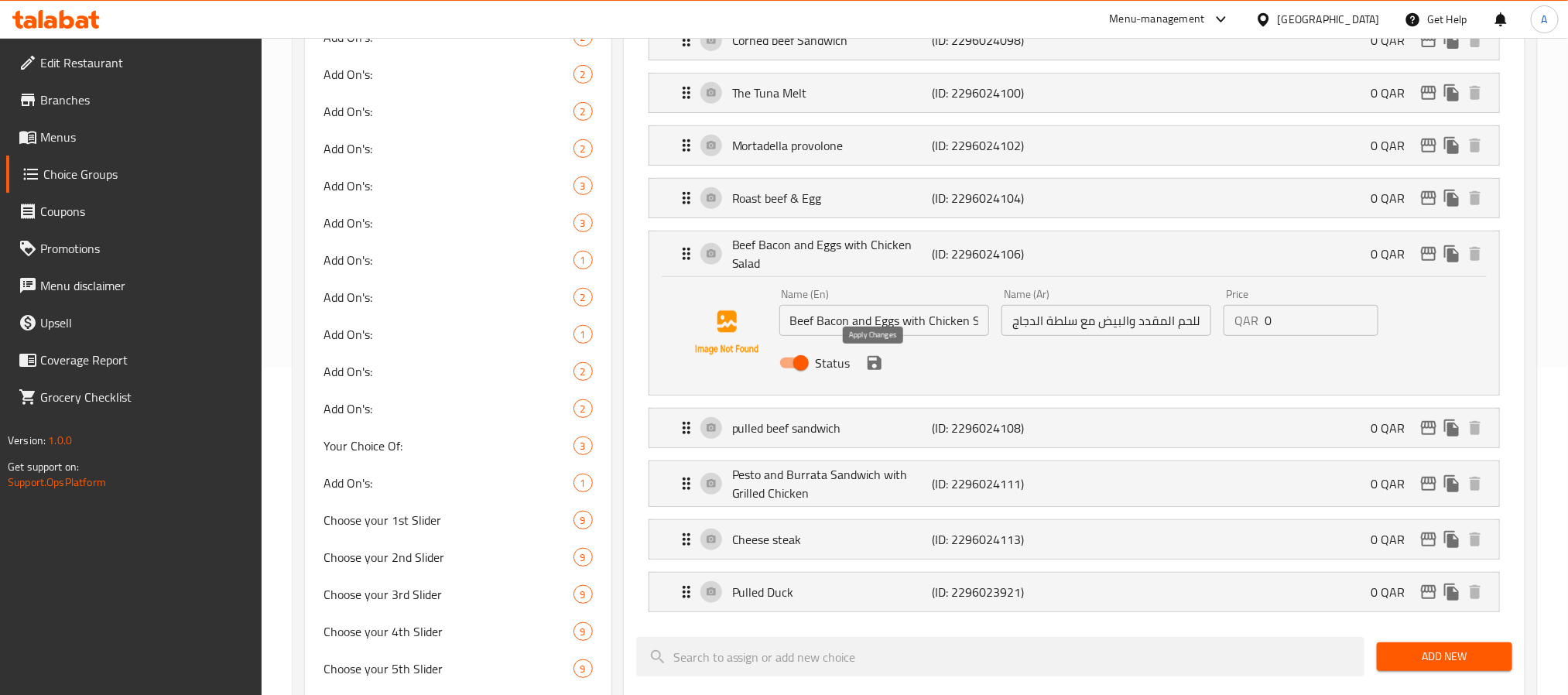
click at [880, 369] on icon "save" at bounding box center [874, 363] width 18 height 18
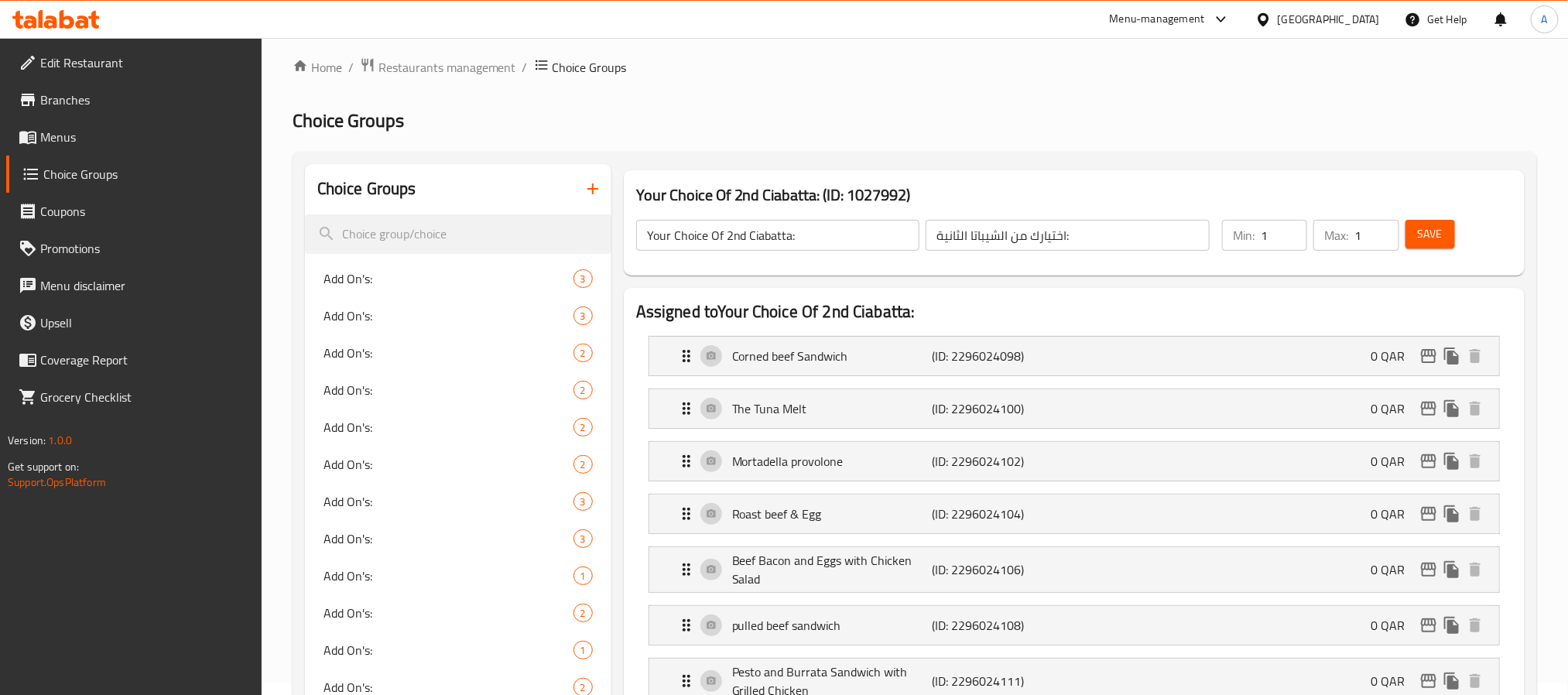
scroll to position [0, 0]
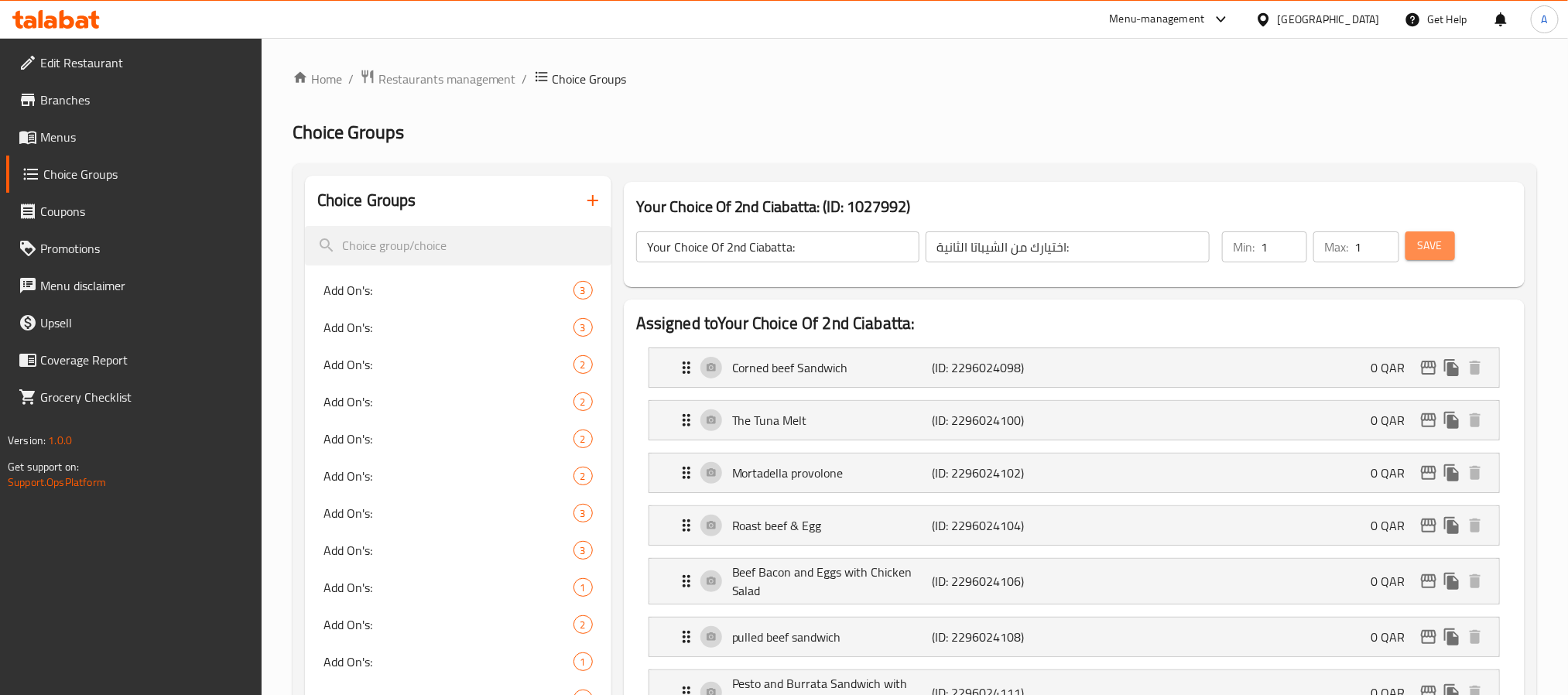
click at [1444, 241] on button "Save" at bounding box center [1430, 245] width 50 height 28
click at [1357, 24] on div "[GEOGRAPHIC_DATA]" at bounding box center [1328, 19] width 102 height 17
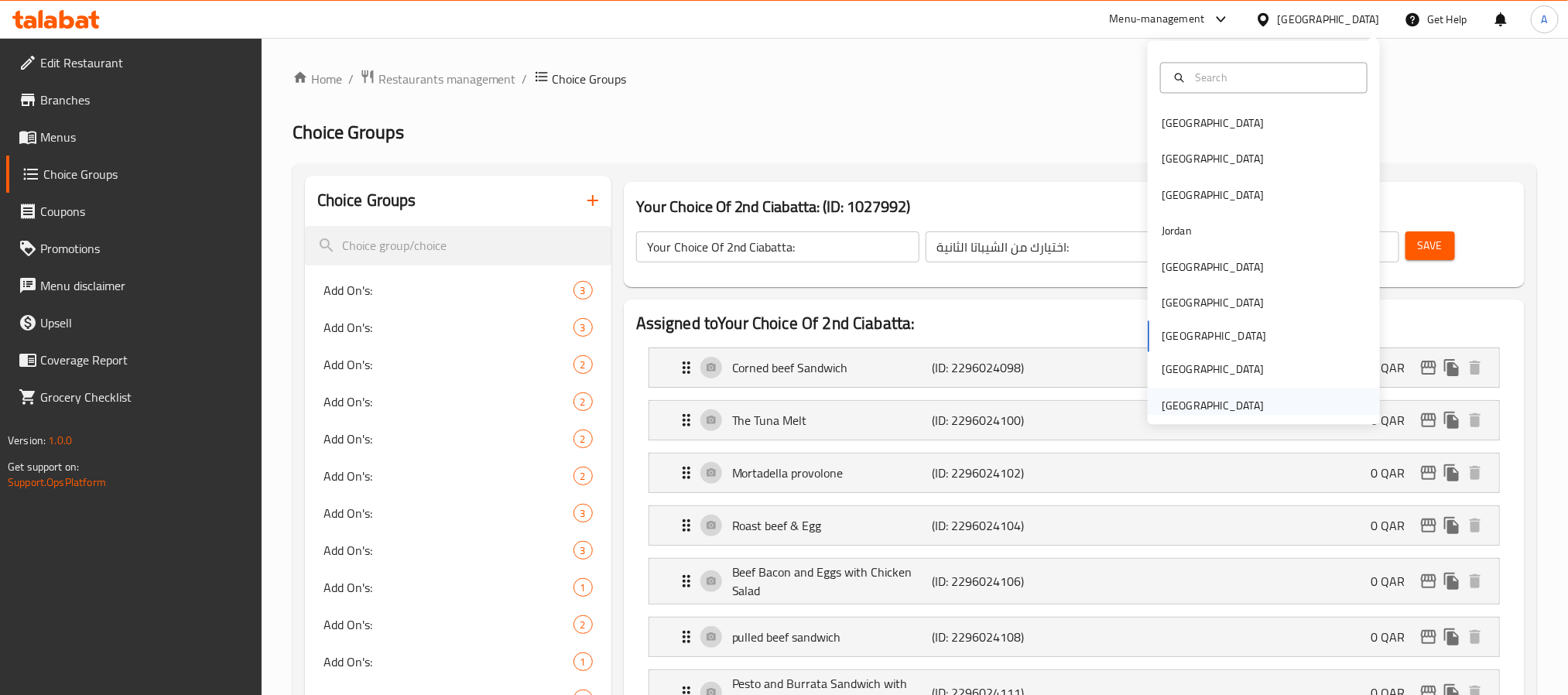
click at [1226, 402] on div "[GEOGRAPHIC_DATA]" at bounding box center [1212, 405] width 102 height 17
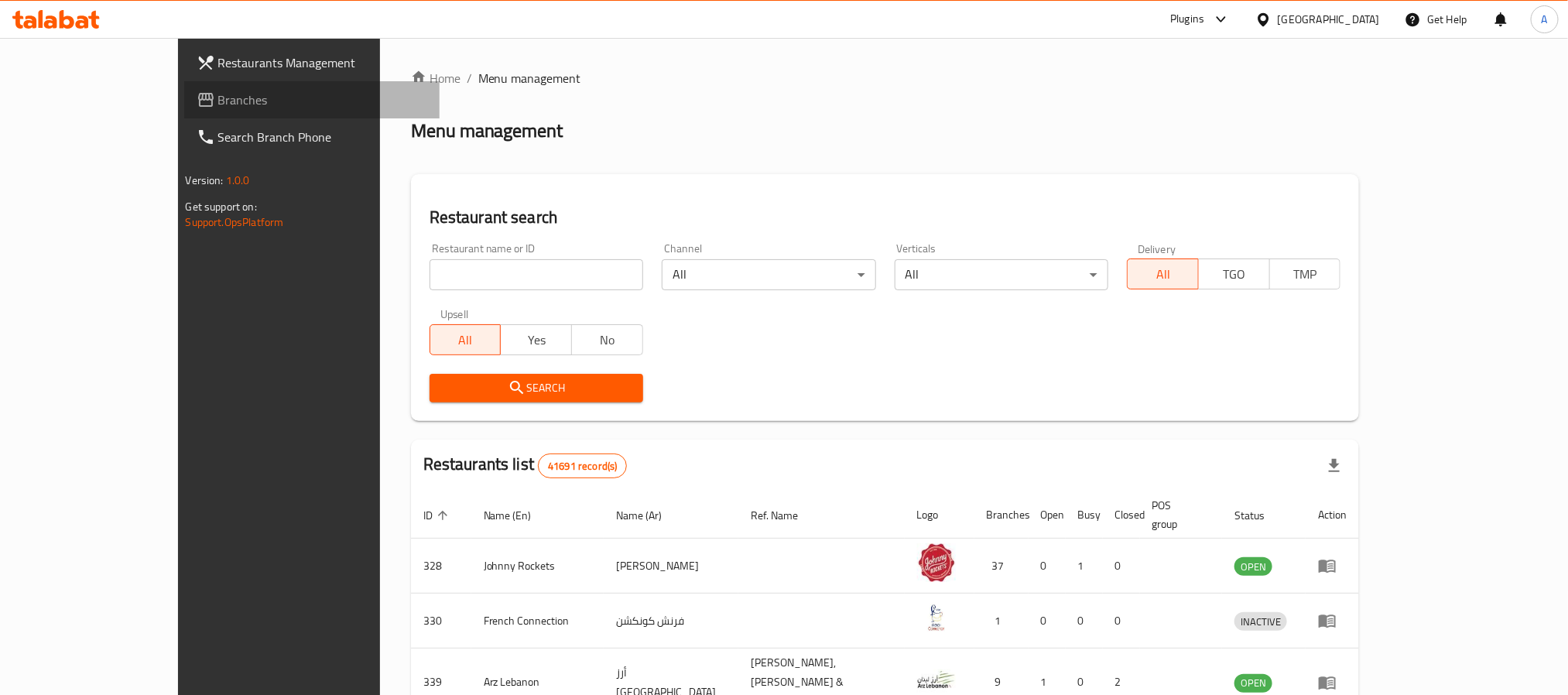
click at [218, 91] on span "Branches" at bounding box center [323, 100] width 209 height 18
